Goal: Task Accomplishment & Management: Manage account settings

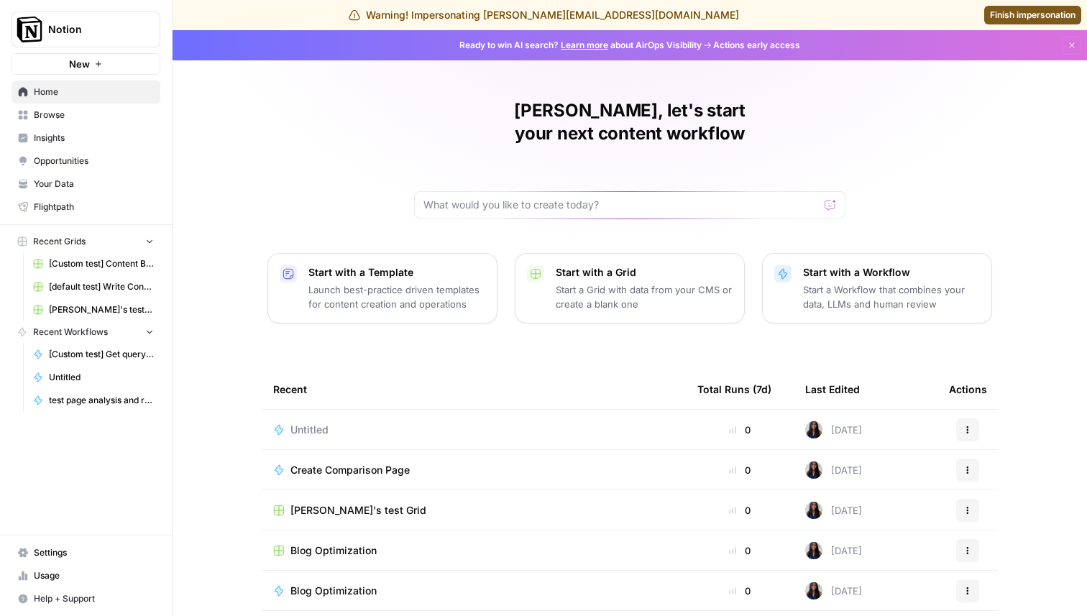
click at [66, 550] on span "Settings" at bounding box center [94, 552] width 120 height 13
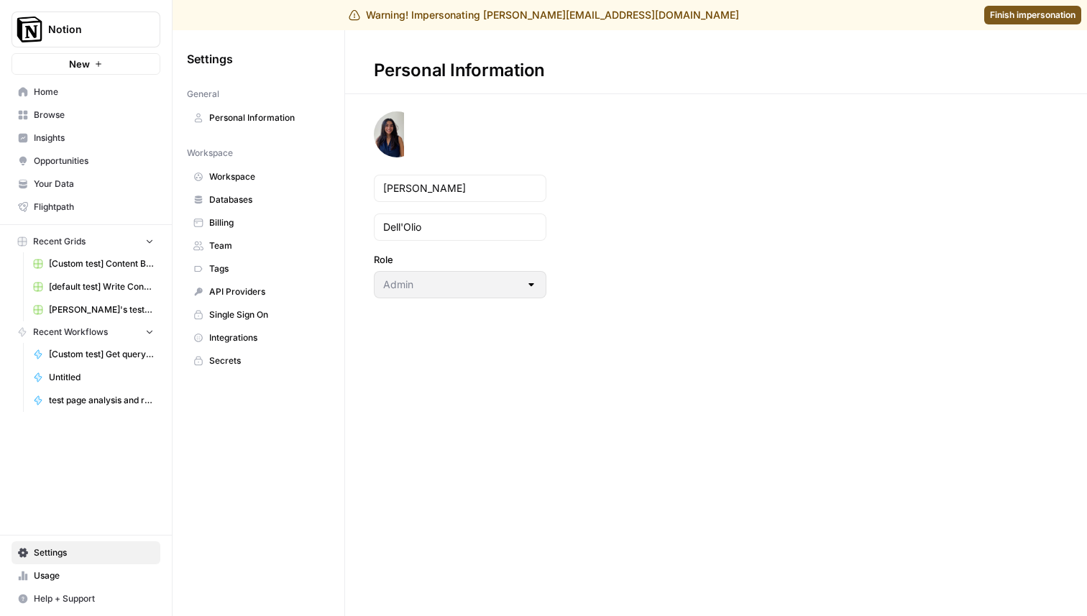
click at [242, 206] on span "Databases" at bounding box center [266, 199] width 114 height 13
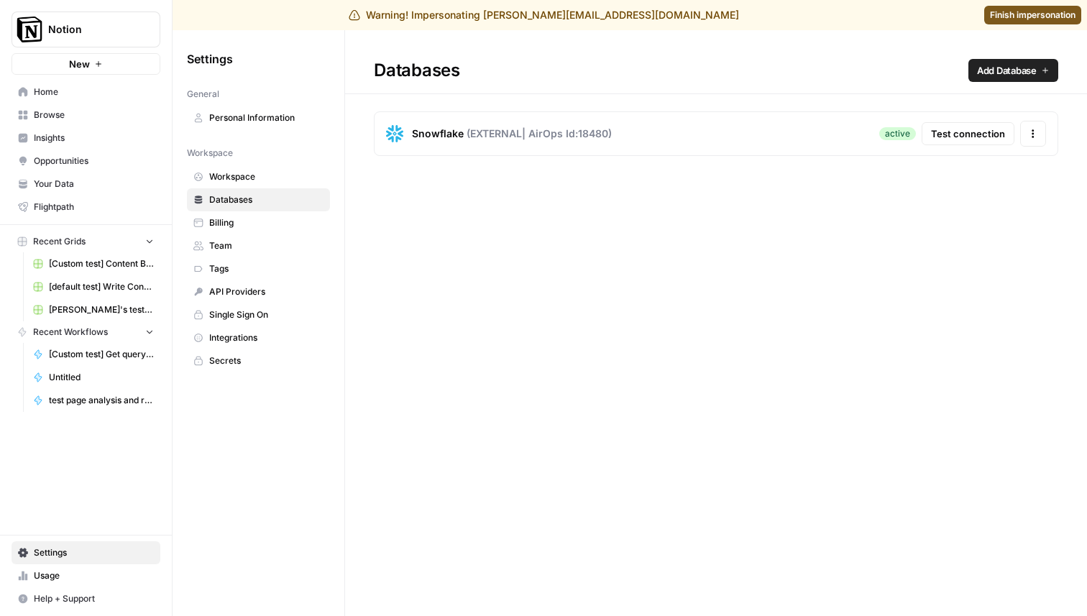
click at [941, 136] on span "Test connection" at bounding box center [968, 134] width 74 height 14
click at [1039, 134] on button "Actions" at bounding box center [1033, 134] width 26 height 26
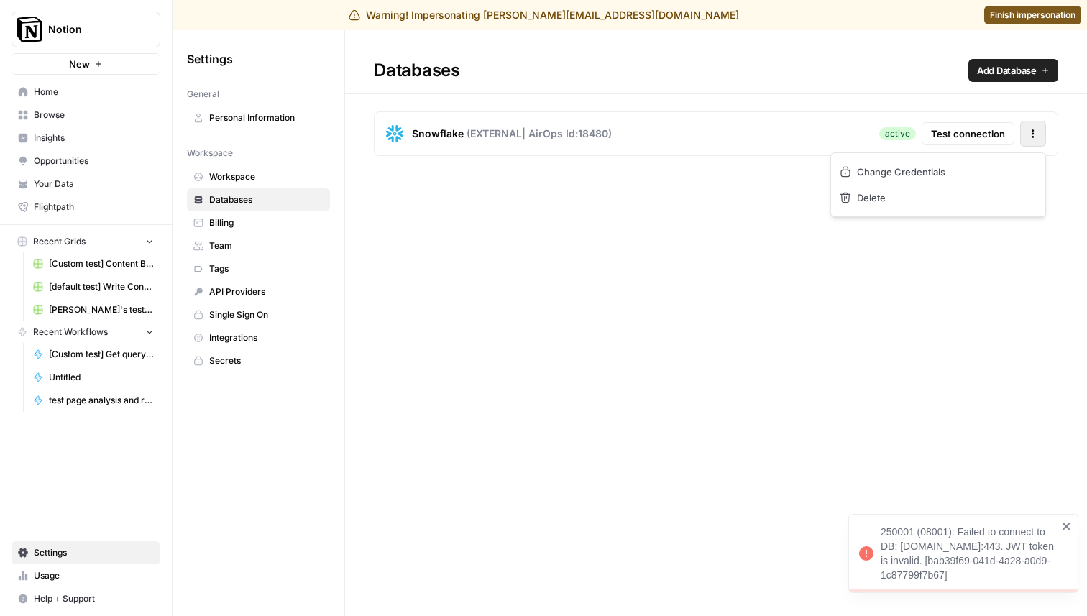
click at [917, 363] on div "Databases Add Database Snowflake ( EXTERNAL | AirOps Id: 18480 ) active Test co…" at bounding box center [716, 323] width 742 height 586
click at [1031, 124] on button "Actions" at bounding box center [1033, 134] width 26 height 26
click at [955, 171] on link "Change Credentials" at bounding box center [938, 172] width 203 height 26
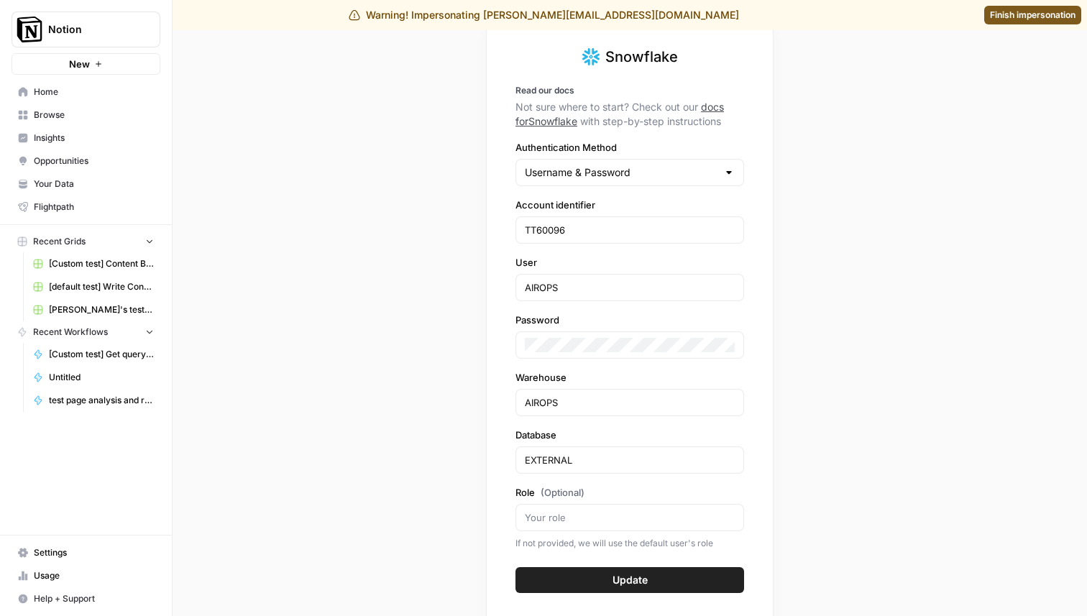
scroll to position [43, 0]
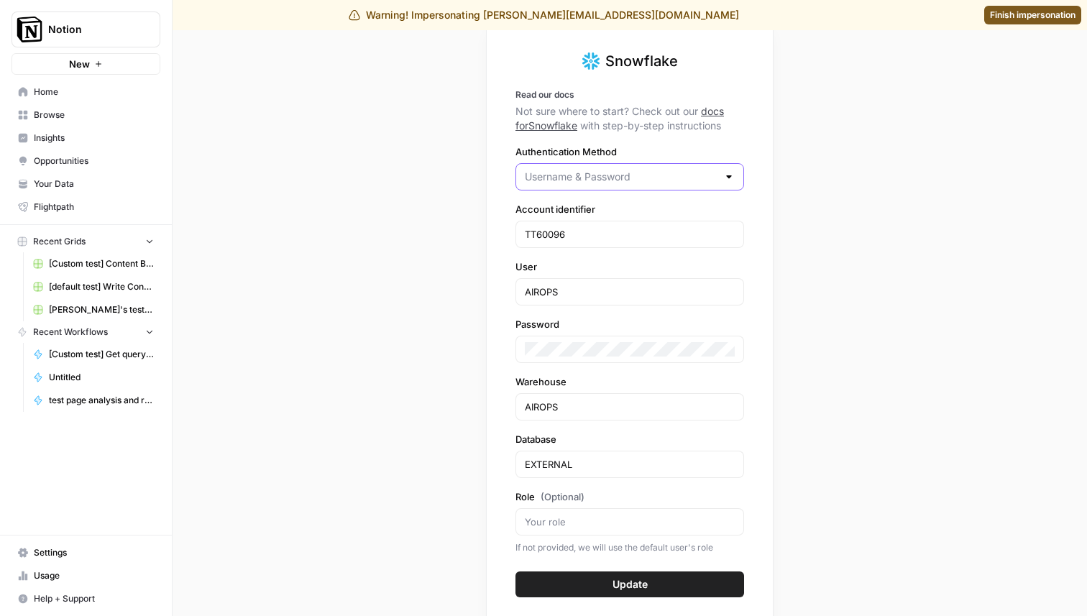
click at [658, 175] on input "Authentication Method" at bounding box center [621, 177] width 193 height 14
type input "Username & Password"
click at [898, 222] on div "Snowflake Read our docs Not sure where to start? Check out our docs for Snowfla…" at bounding box center [630, 323] width 914 height 586
click at [694, 175] on input "Authentication Method" at bounding box center [621, 177] width 193 height 14
type input "Username & Password"
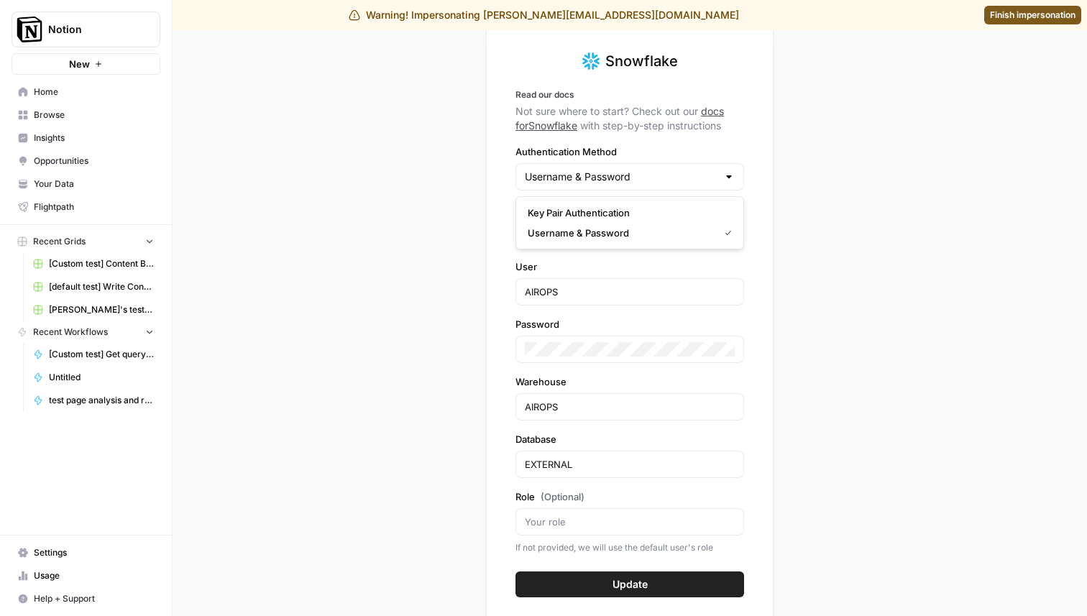
click at [855, 160] on div "Snowflake Read our docs Not sure where to start? Check out our docs for Snowfla…" at bounding box center [630, 323] width 914 height 586
click at [599, 157] on label "Authentication Method" at bounding box center [629, 151] width 229 height 14
click at [599, 170] on input "Username & Password" at bounding box center [621, 177] width 193 height 14
type input "Username & Password"
click at [264, 60] on div "Snowflake Read our docs Not sure where to start? Check out our docs for Snowfla…" at bounding box center [630, 323] width 914 height 586
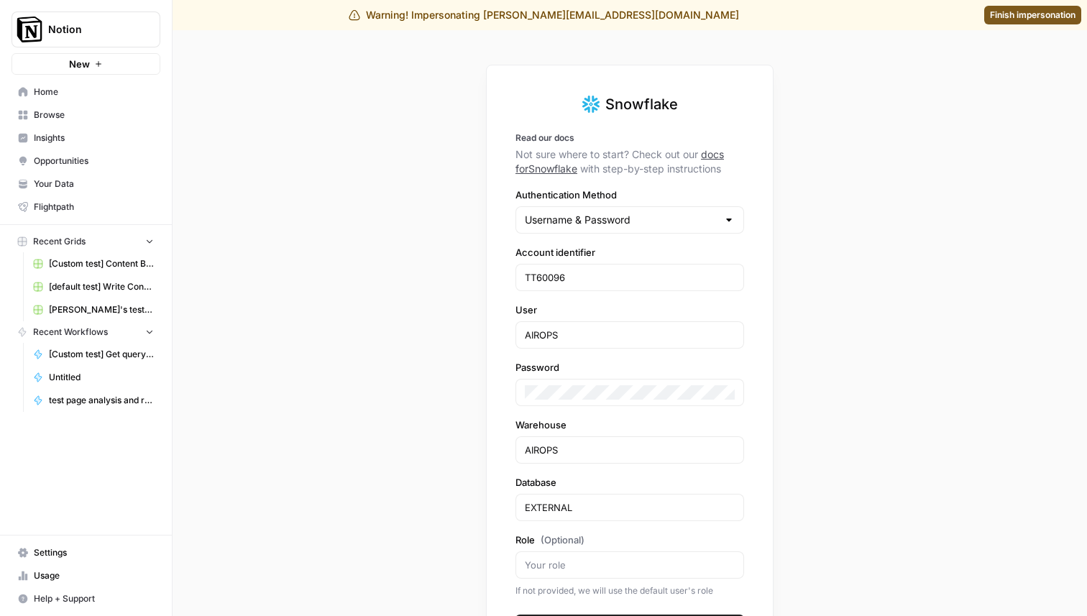
scroll to position [16, 0]
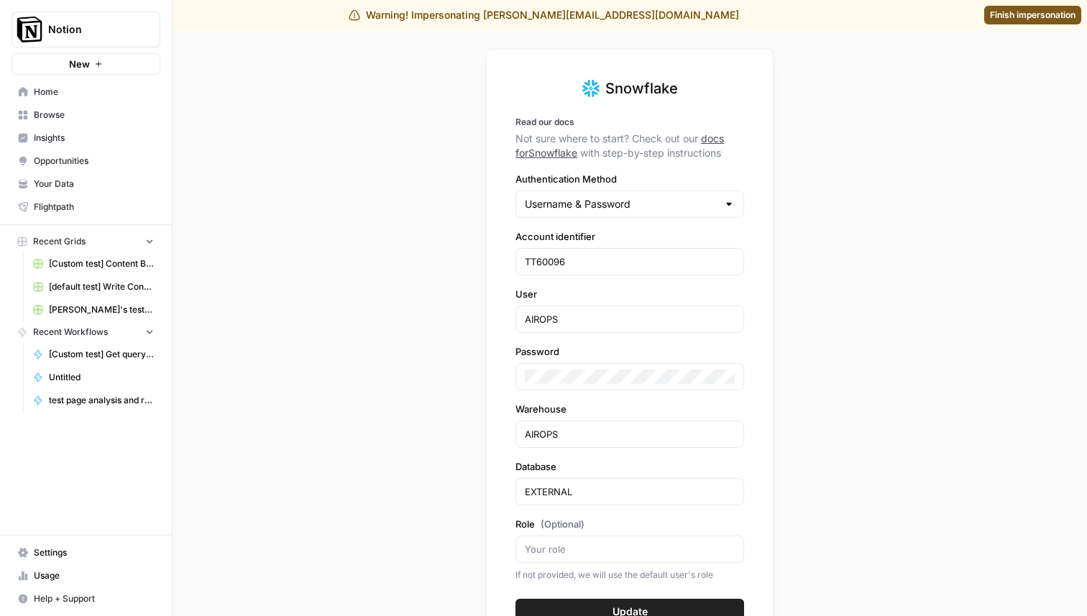
click at [709, 142] on link "docs for Snowflake" at bounding box center [619, 145] width 208 height 27
